Goal: Find specific page/section: Find specific page/section

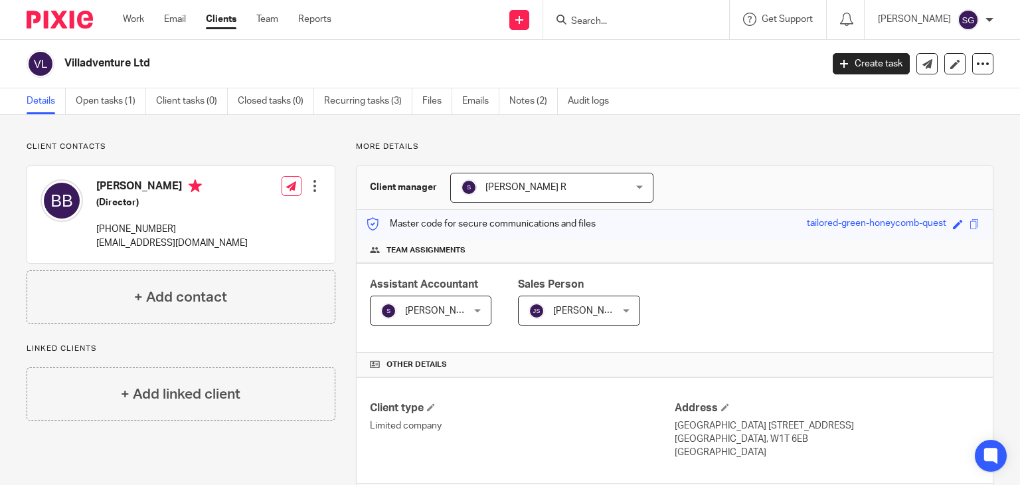
scroll to position [262, 0]
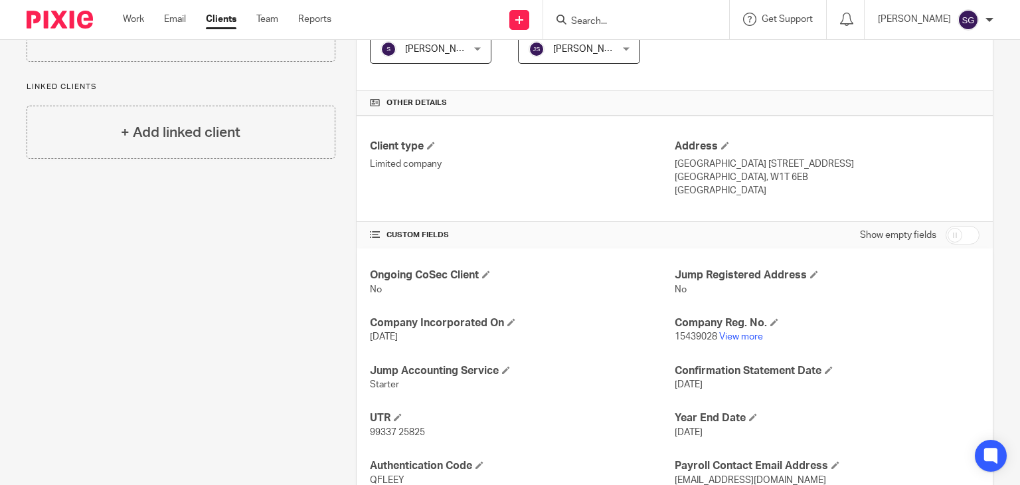
click at [593, 23] on input "Search" at bounding box center [630, 22] width 120 height 12
type input "trade"
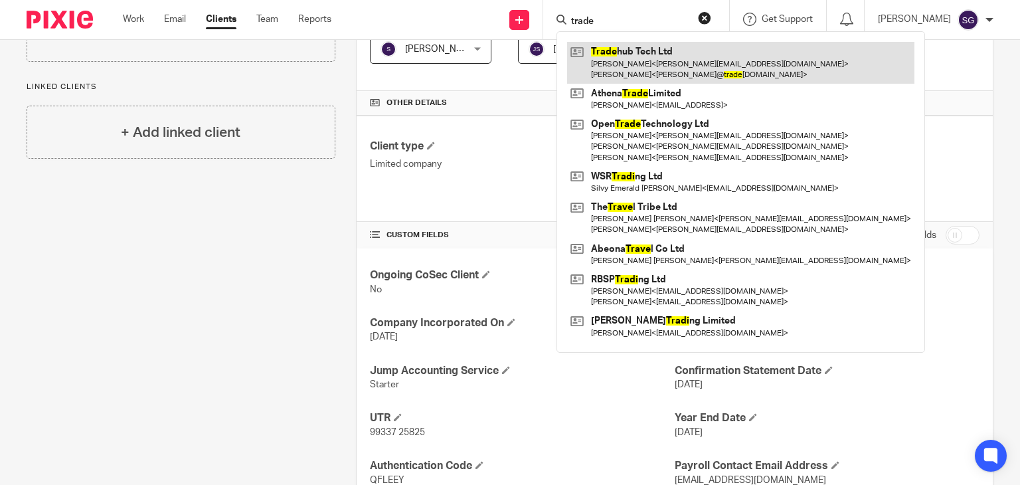
click at [664, 62] on link at bounding box center [740, 62] width 347 height 41
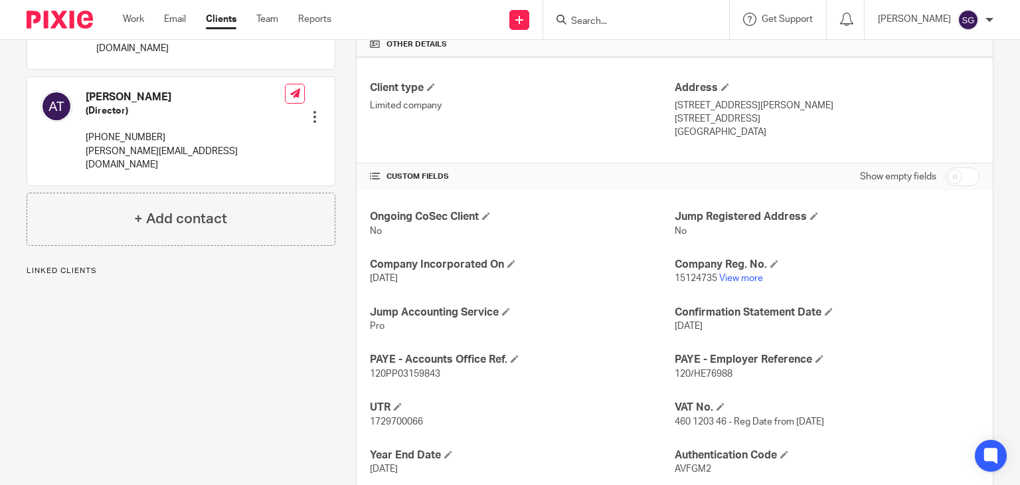
scroll to position [314, 0]
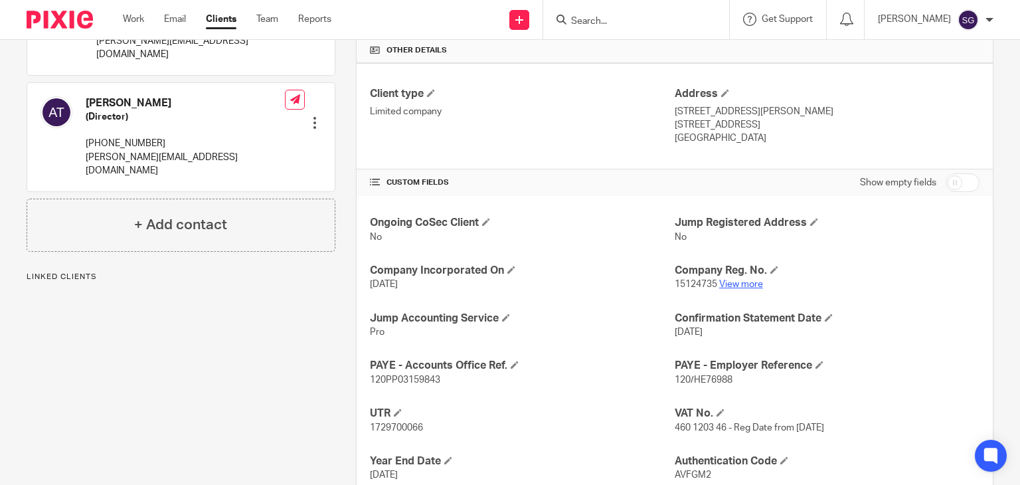
click at [727, 282] on link "View more" at bounding box center [741, 284] width 44 height 9
click at [587, 21] on input "Search" at bounding box center [630, 22] width 120 height 12
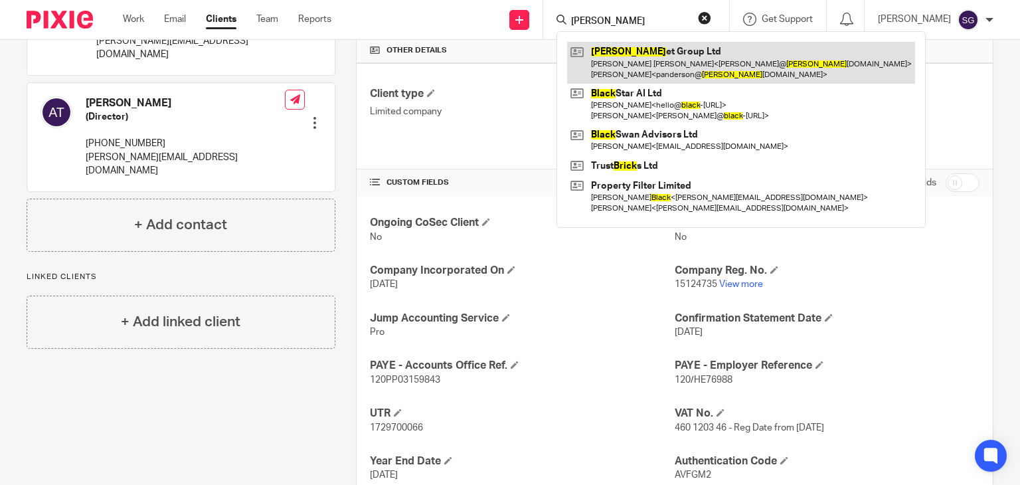
type input "[PERSON_NAME]"
click at [632, 62] on link at bounding box center [741, 62] width 348 height 41
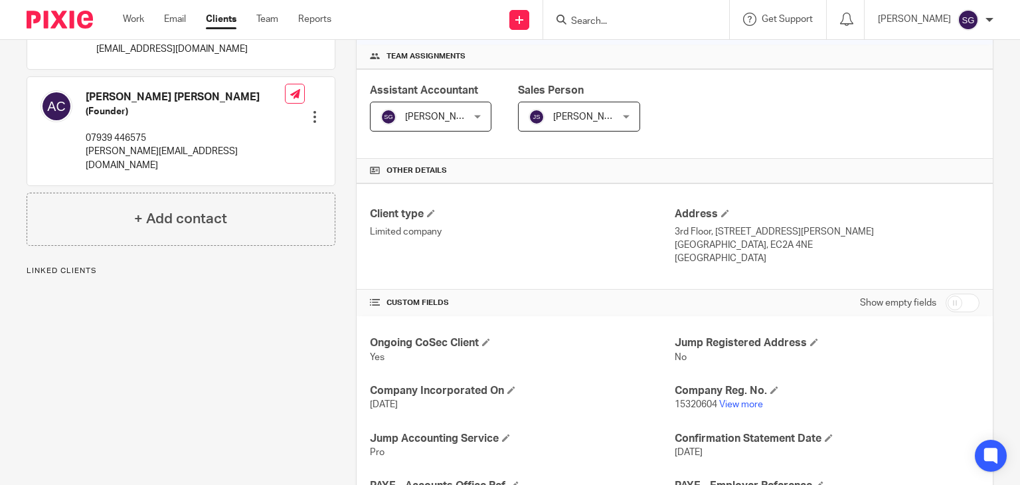
scroll to position [193, 0]
click at [723, 403] on link "View more" at bounding box center [741, 405] width 44 height 9
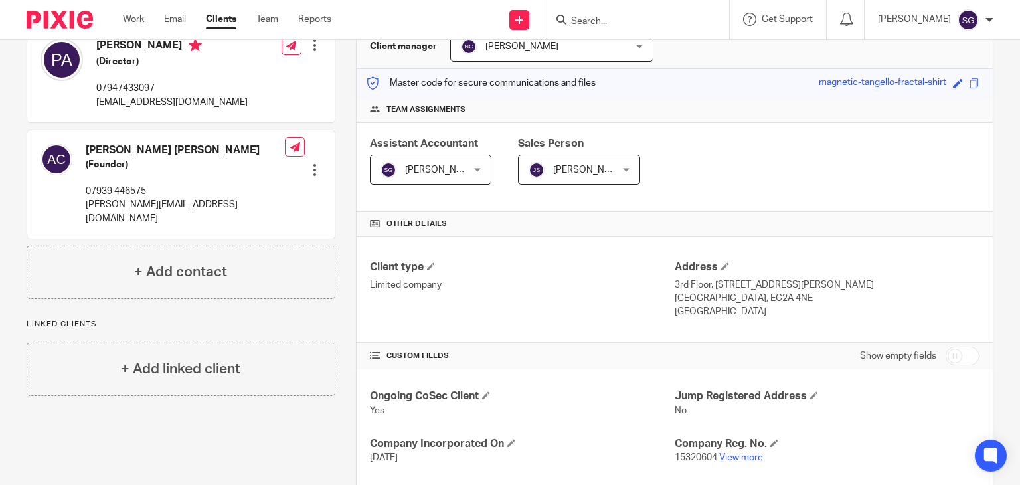
scroll to position [0, 0]
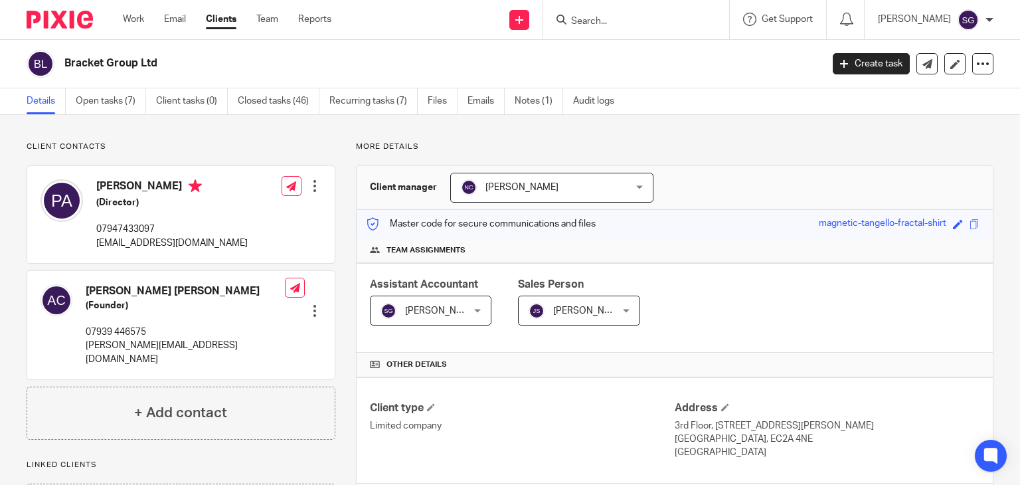
click at [590, 17] on input "Search" at bounding box center [630, 22] width 120 height 12
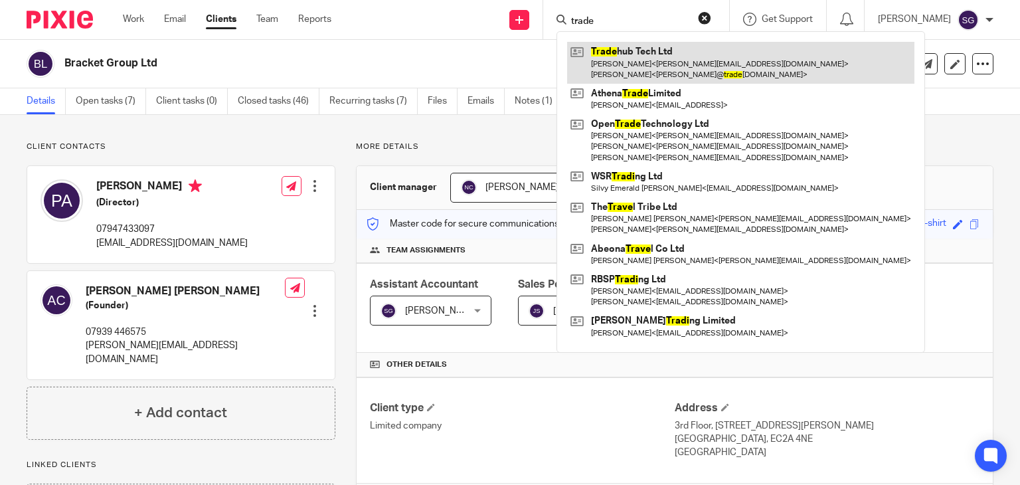
type input "trade"
click at [645, 51] on link at bounding box center [740, 62] width 347 height 41
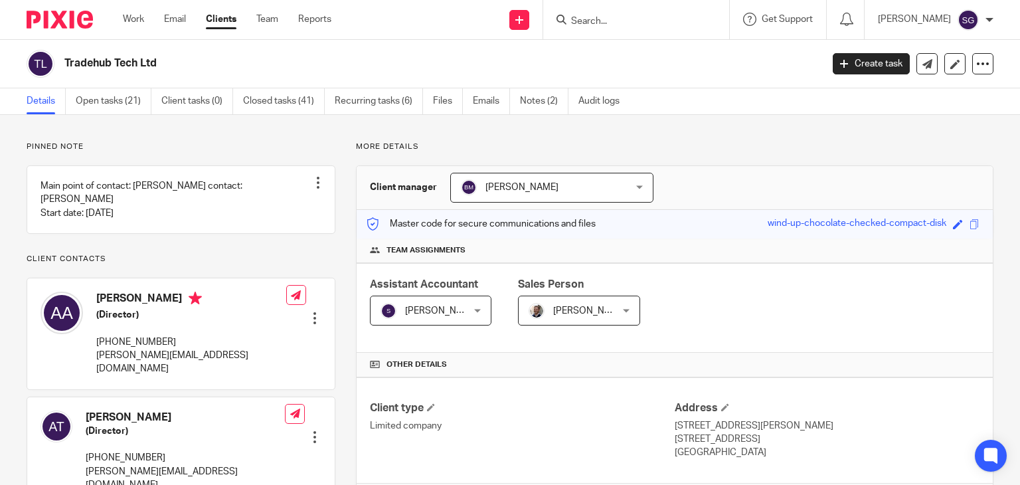
click at [128, 64] on h2 "Tradehub Tech Ltd" at bounding box center [363, 63] width 599 height 14
copy main "Tradehub Tech Ltd Create task Update from Companies House Export data Merge Arc…"
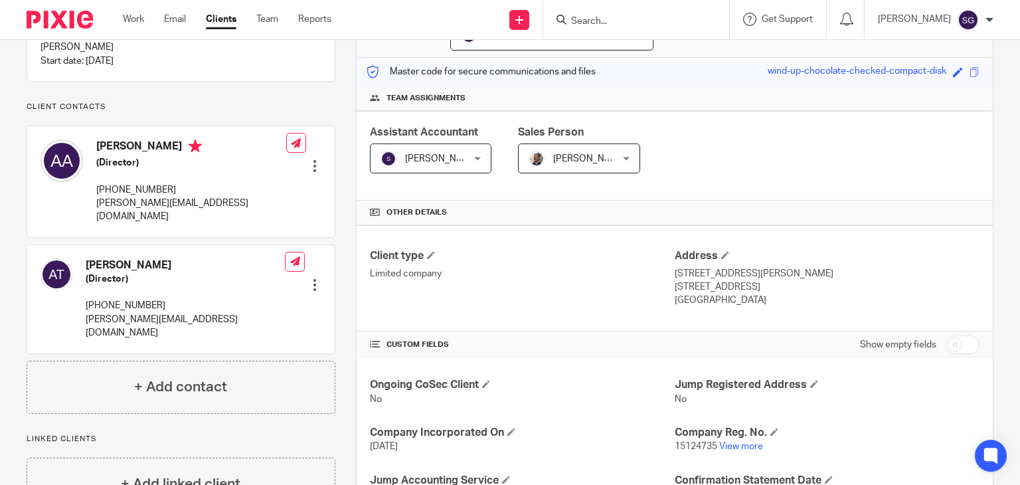
scroll to position [399, 0]
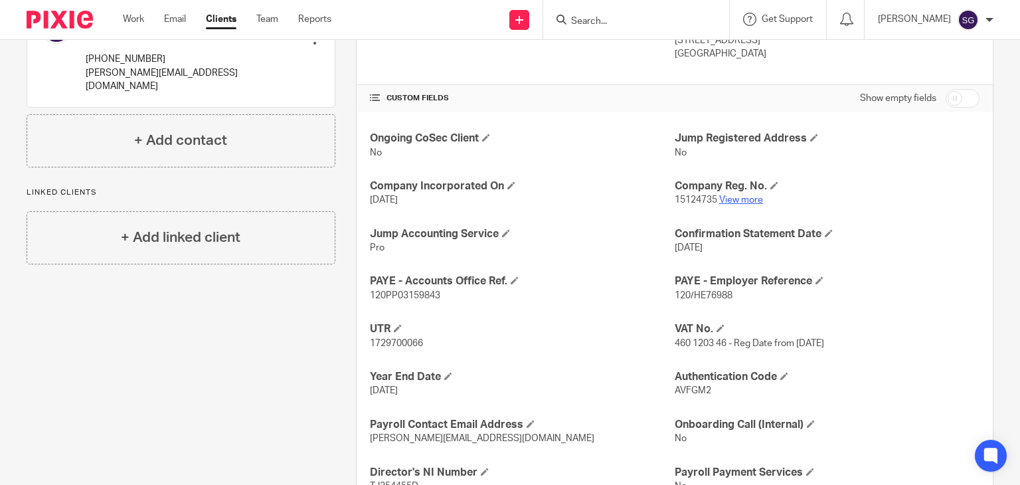
click at [736, 201] on link "View more" at bounding box center [741, 199] width 44 height 9
